Goal: Transaction & Acquisition: Obtain resource

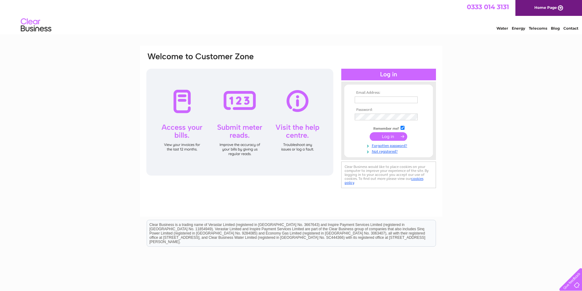
click at [370, 99] on input "text" at bounding box center [386, 100] width 63 height 7
type input "cans@mail.org"
click at [370, 133] on input "submit" at bounding box center [389, 137] width 38 height 9
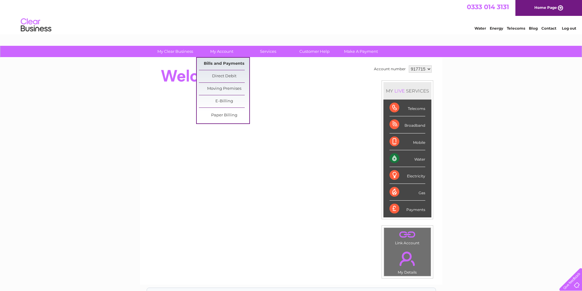
click at [216, 62] on link "Bills and Payments" at bounding box center [224, 64] width 50 height 12
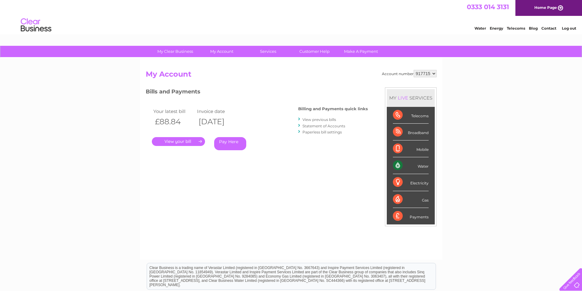
click at [182, 143] on link "." at bounding box center [178, 141] width 53 height 9
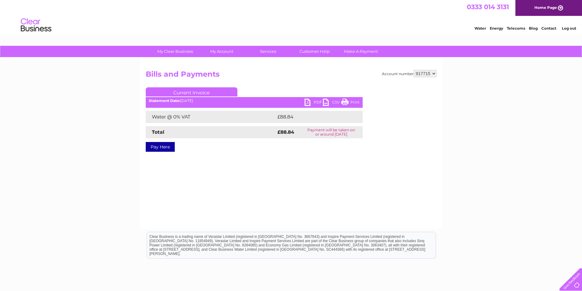
click at [307, 103] on link "PDF" at bounding box center [314, 103] width 18 height 9
click at [566, 30] on link "Log out" at bounding box center [569, 28] width 14 height 5
